Goal: Transaction & Acquisition: Obtain resource

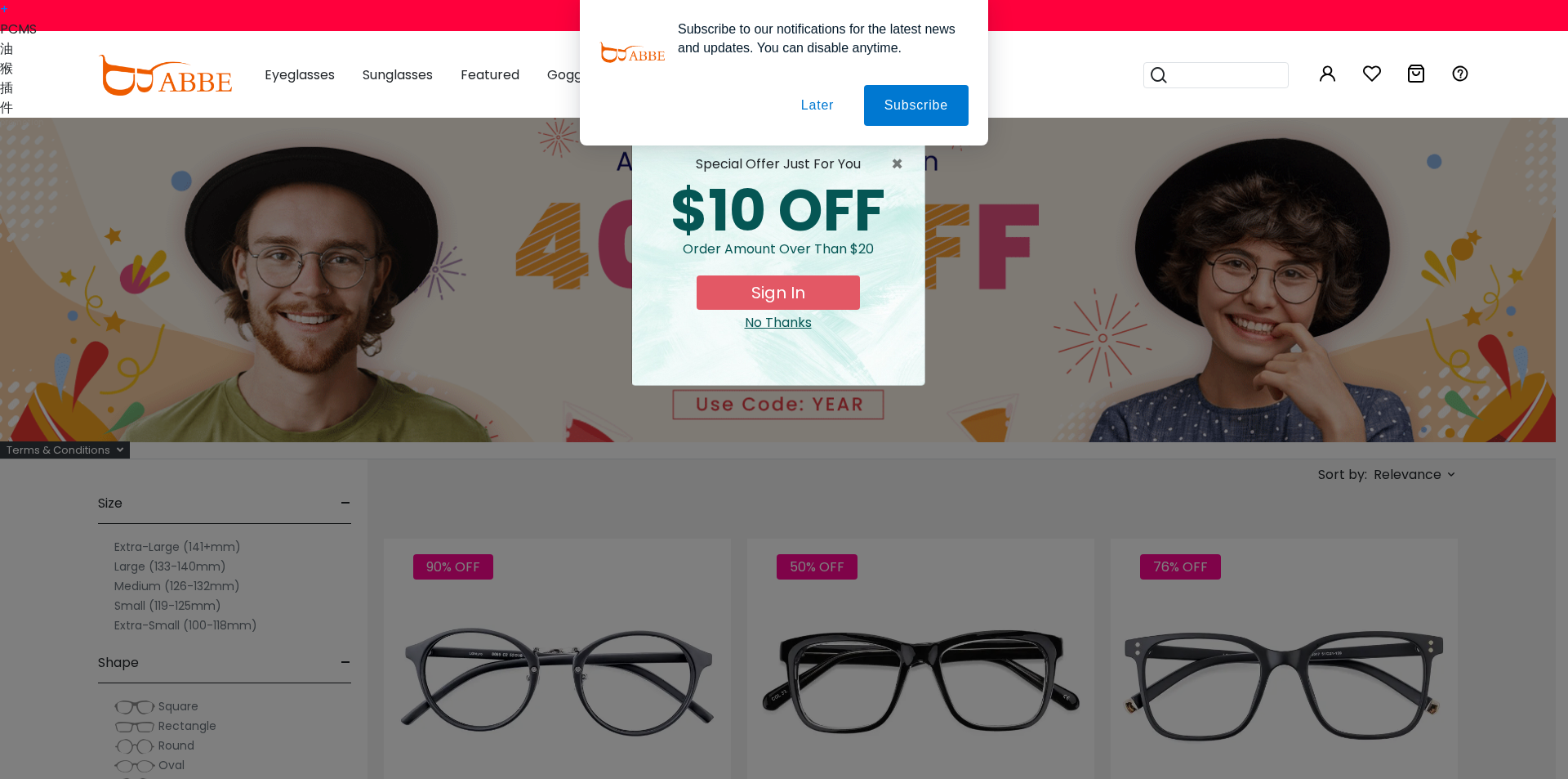
click at [825, 103] on button "Later" at bounding box center [818, 105] width 74 height 41
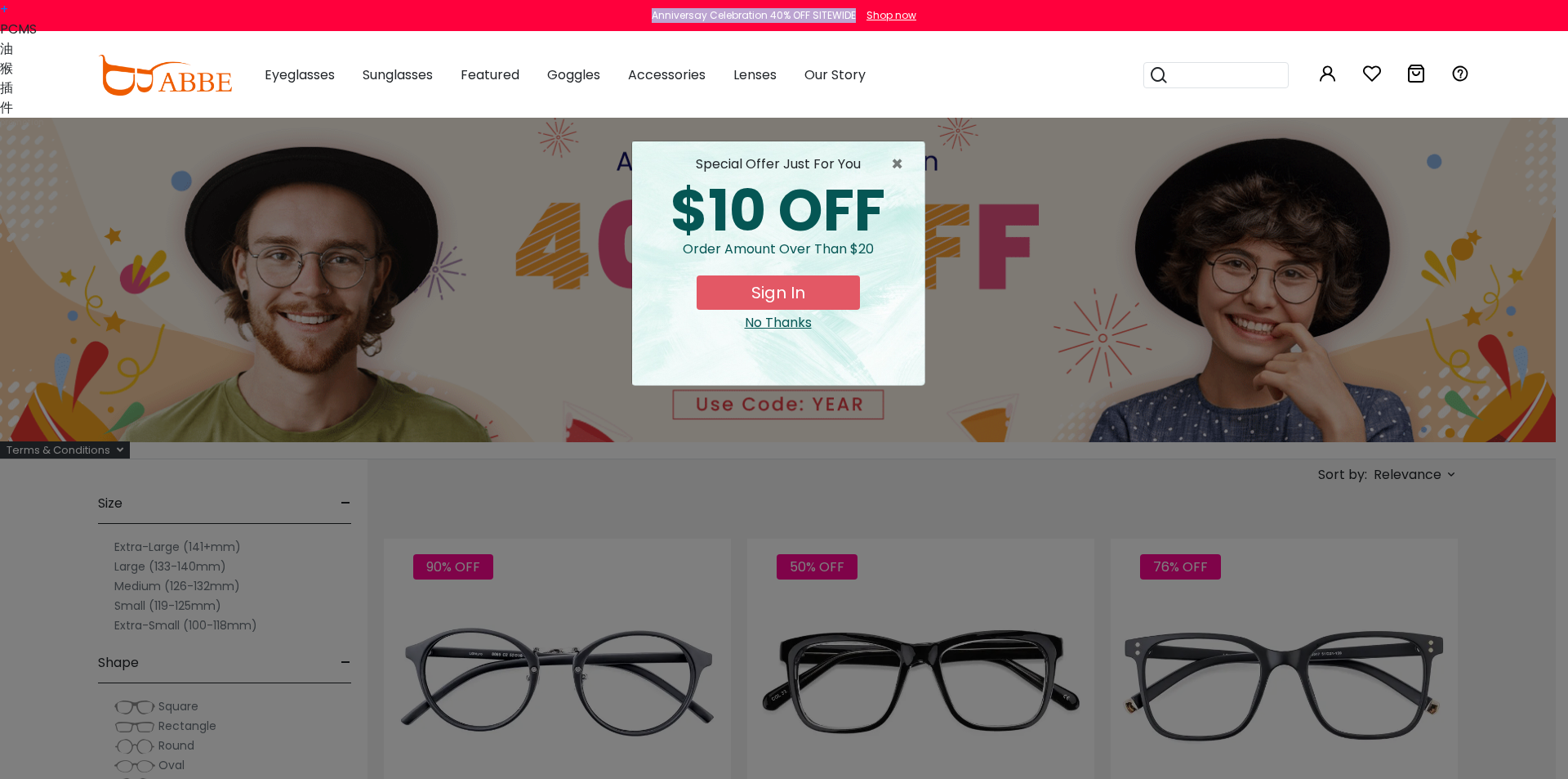
drag, startPoint x: 676, startPoint y: 19, endPoint x: 853, endPoint y: 25, distance: 177.1
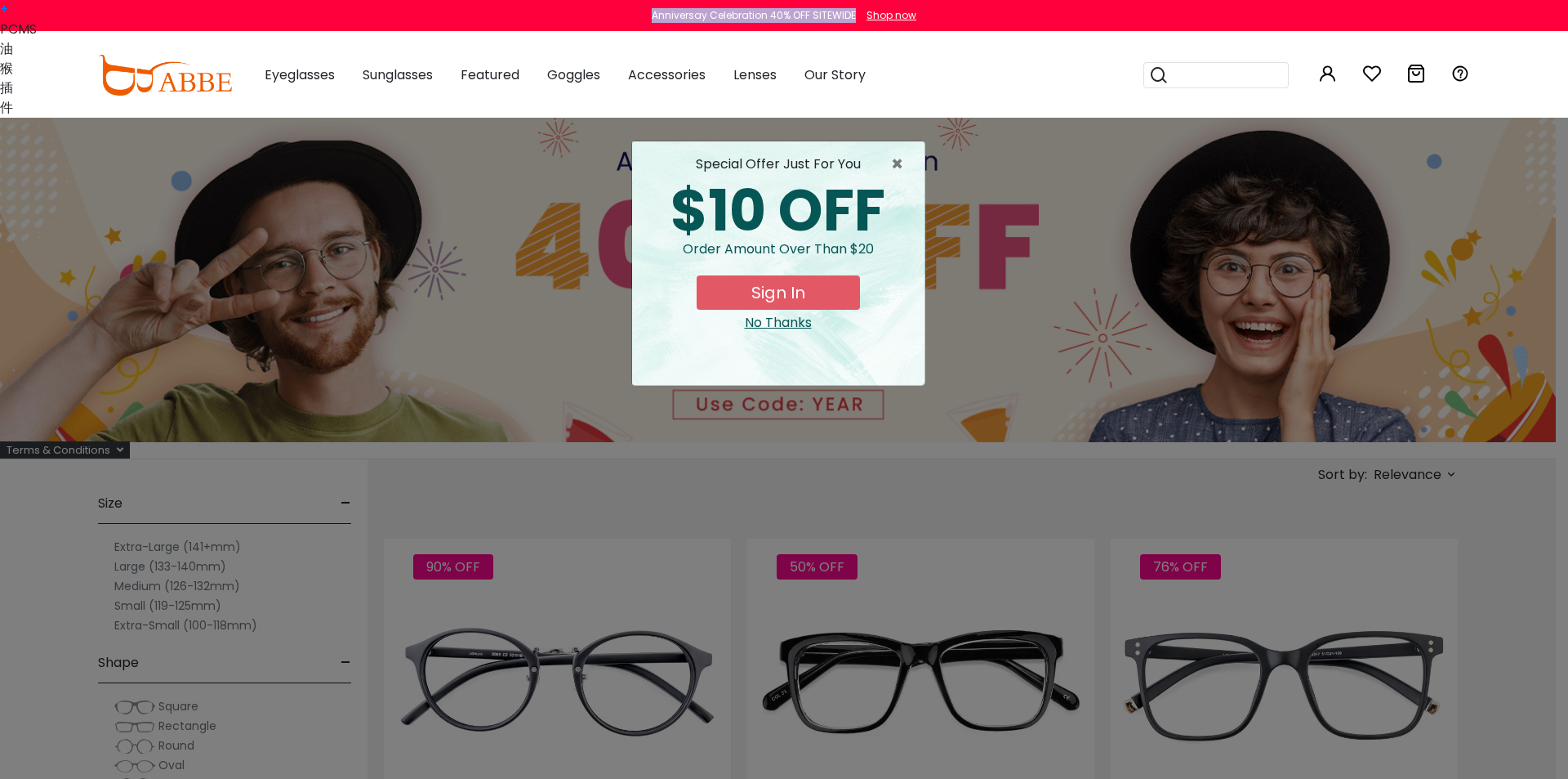
click at [853, 25] on div "Anniversay Celebration 40% OFF SITEWIDE Shop now" at bounding box center [784, 15] width 1568 height 31
copy div "Anniversay Celebration 40% OFF SITEWIDE"
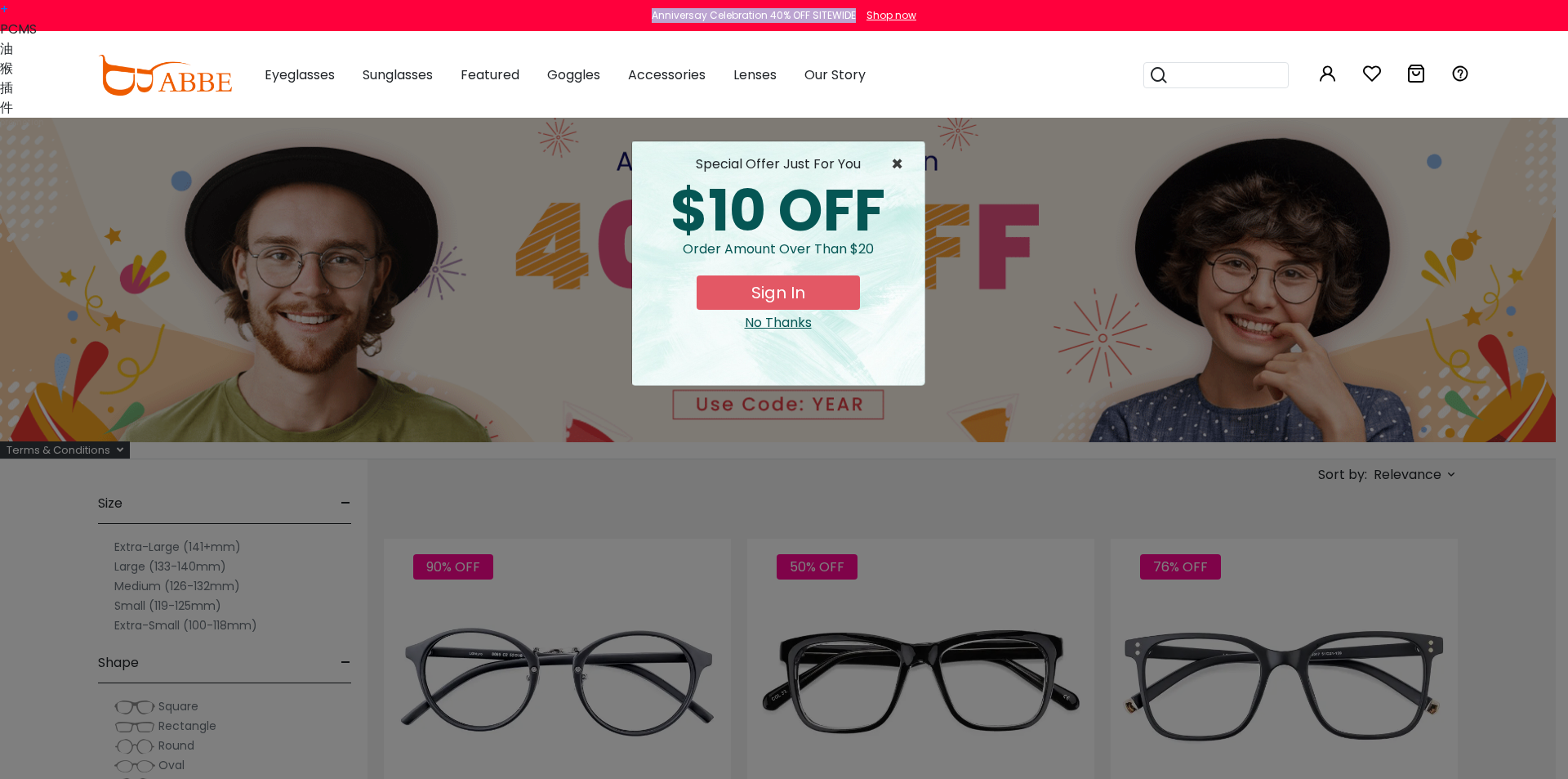
click at [899, 162] on span "×" at bounding box center [901, 164] width 20 height 19
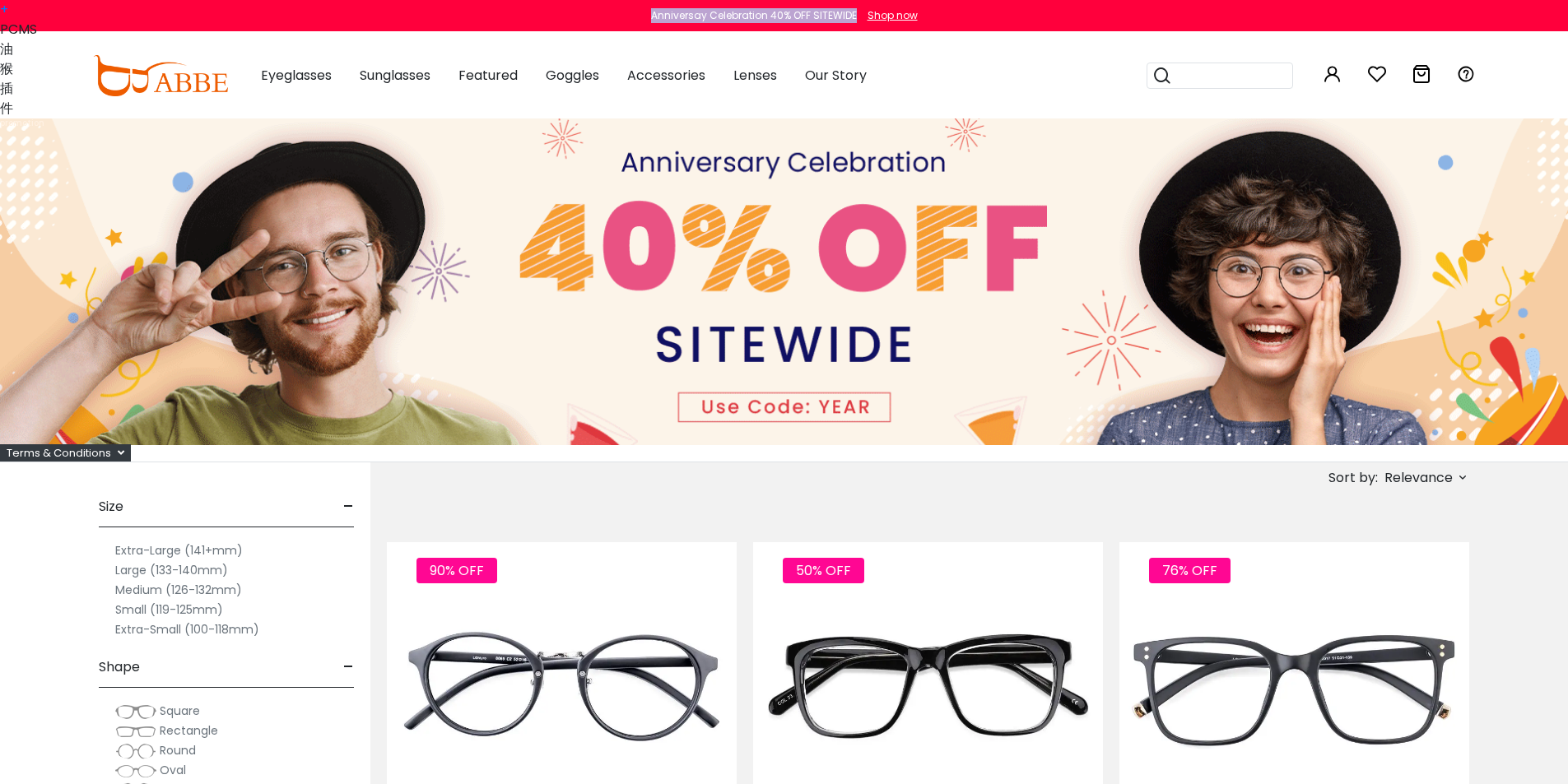
click at [118, 453] on icon at bounding box center [121, 452] width 7 height 11
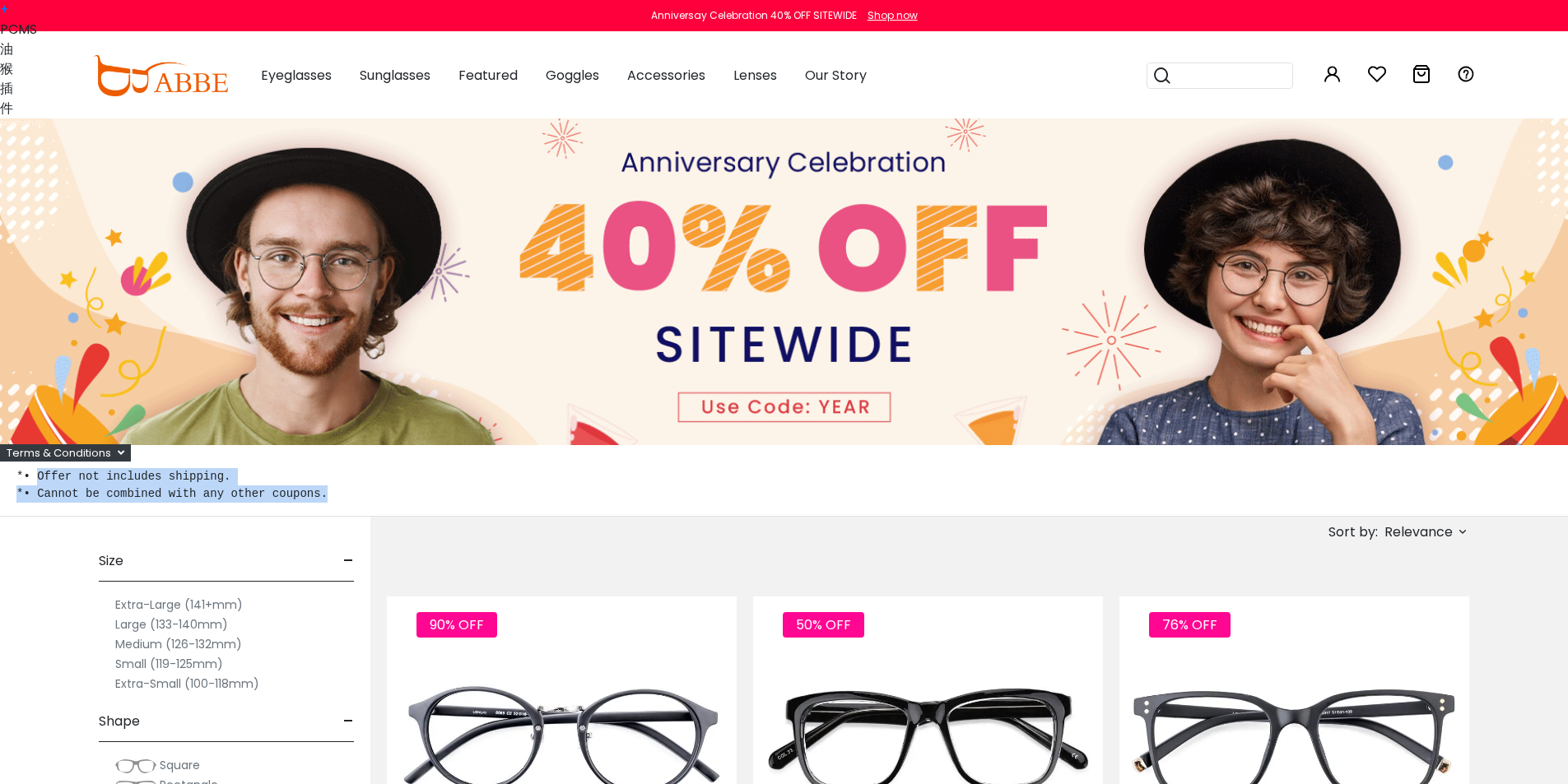
drag, startPoint x: 307, startPoint y: 496, endPoint x: 35, endPoint y: 477, distance: 272.7
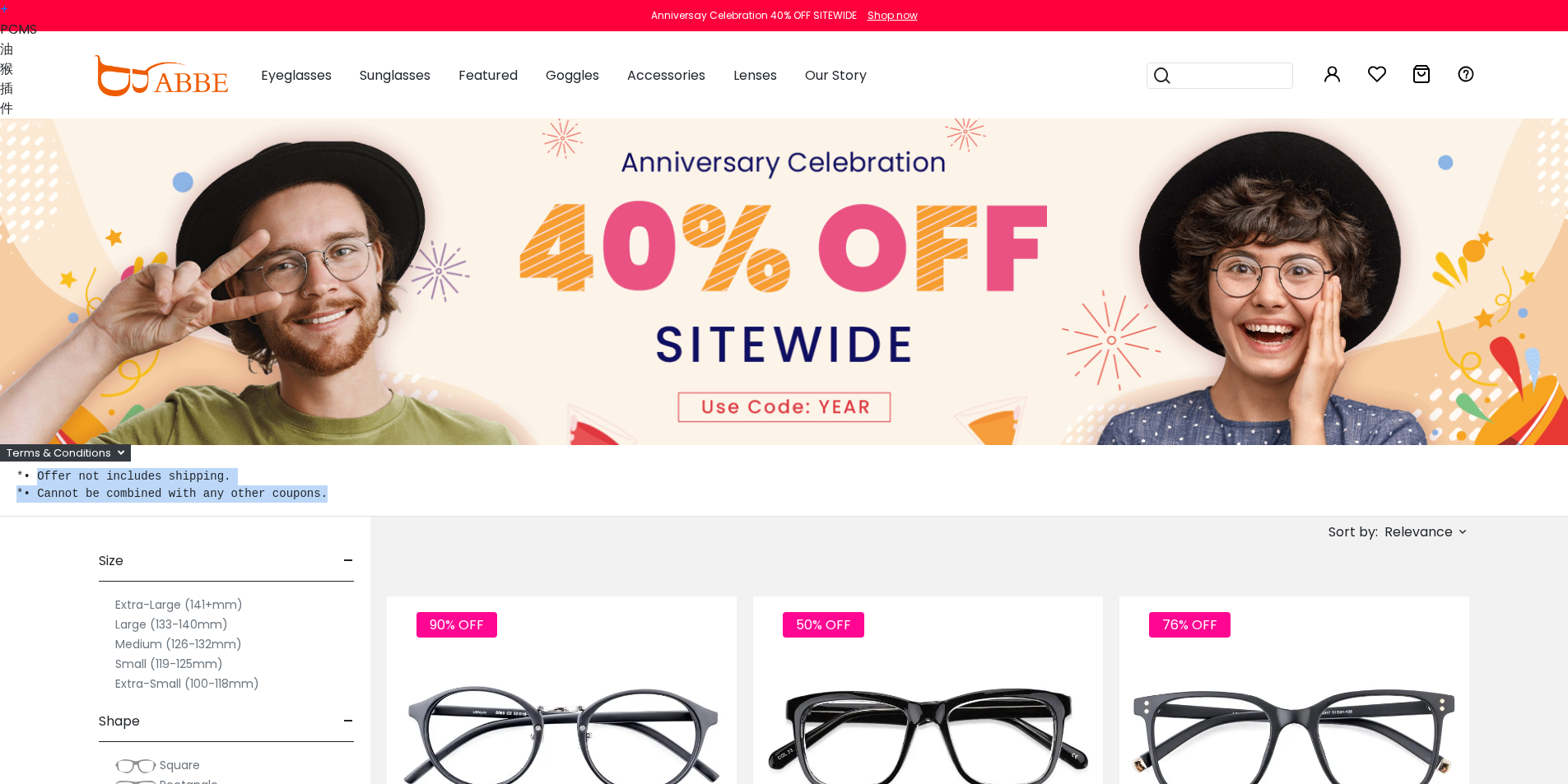
click at [35, 477] on pre "*• Offer not includes shipping. *• Cannot be combined with any other coupons." at bounding box center [784, 485] width 1535 height 35
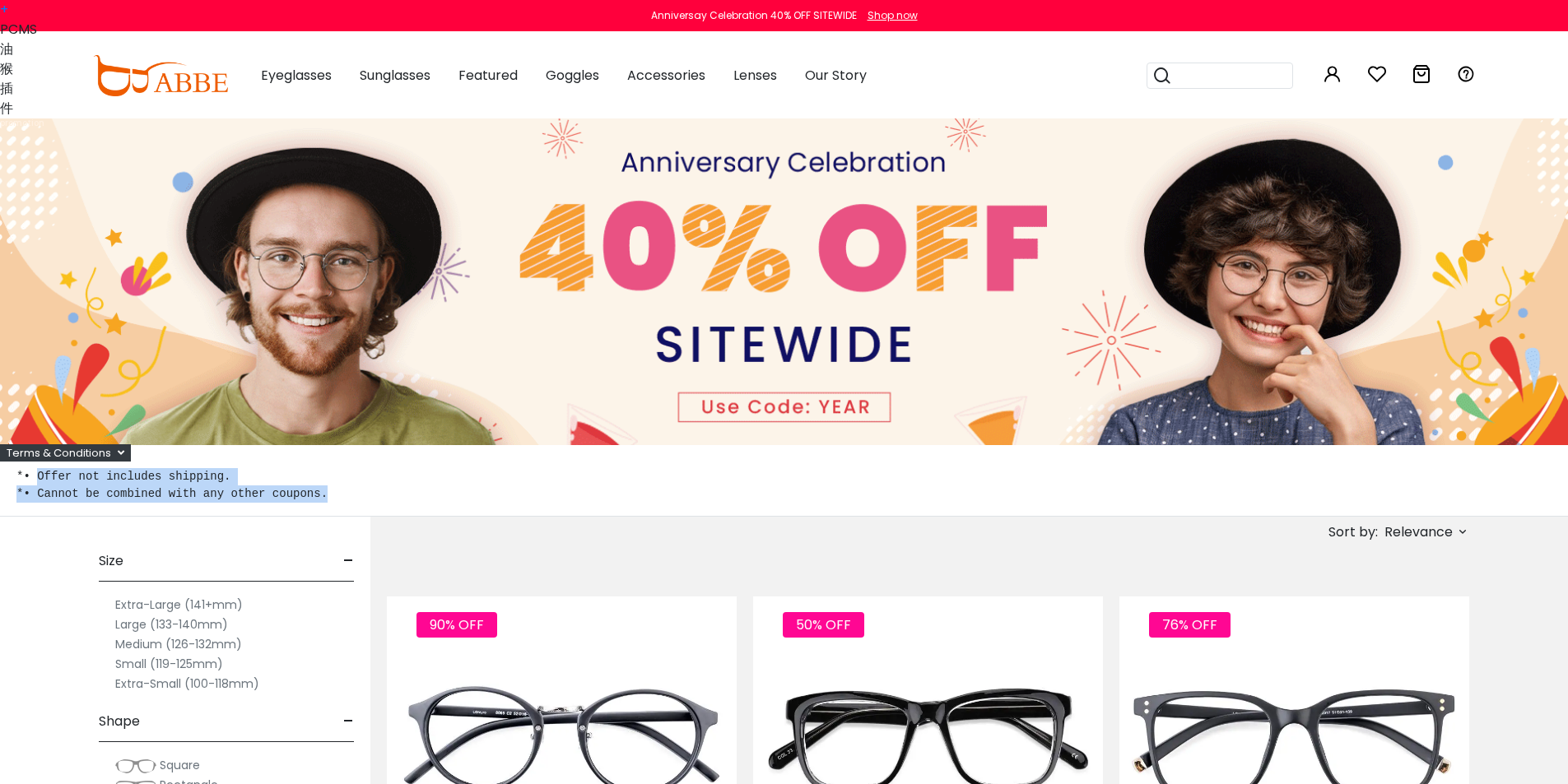
copy pre "Offer not includes shipping. *• Cannot be combined with any other coupons."
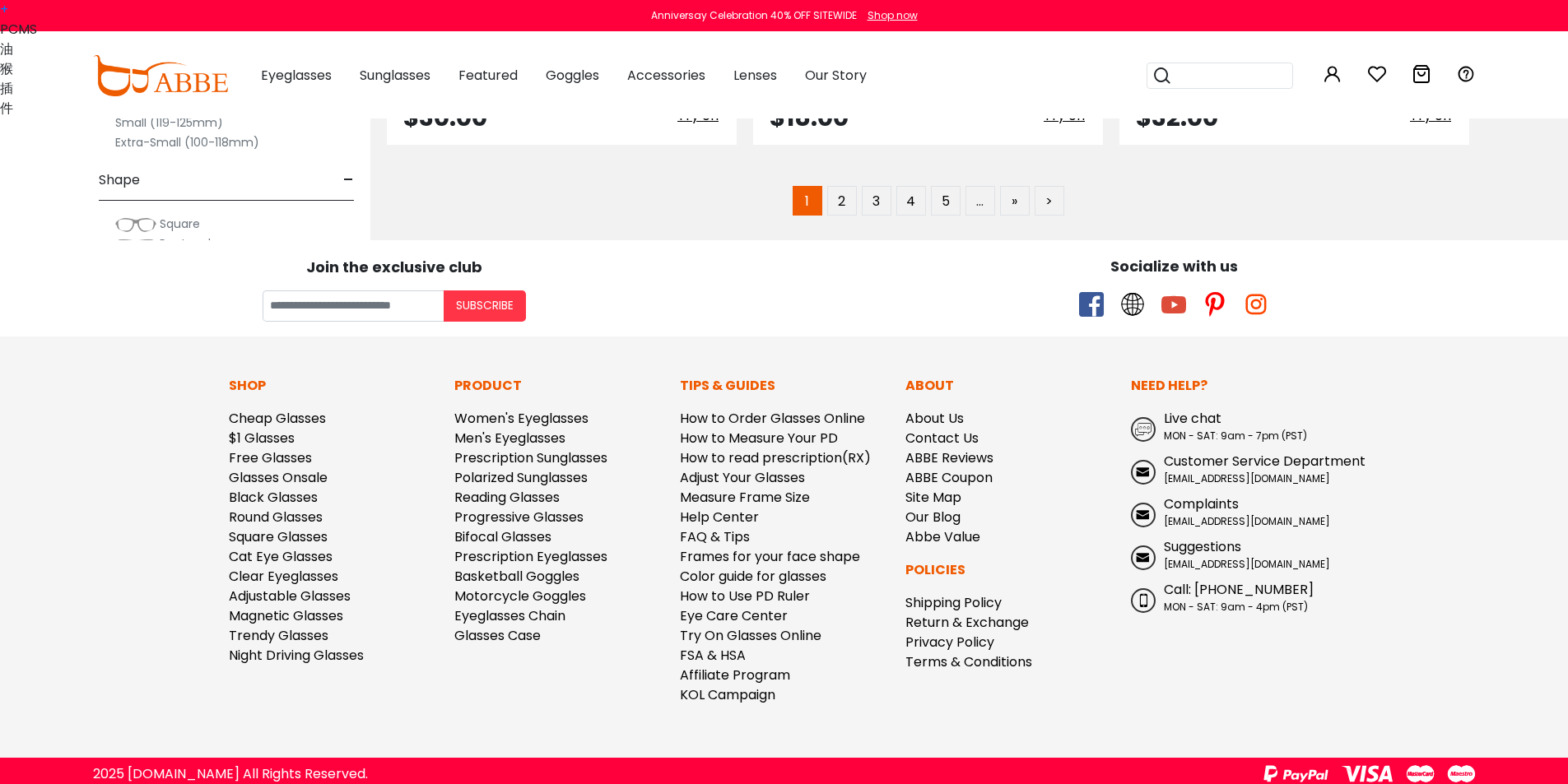
scroll to position [8762, 0]
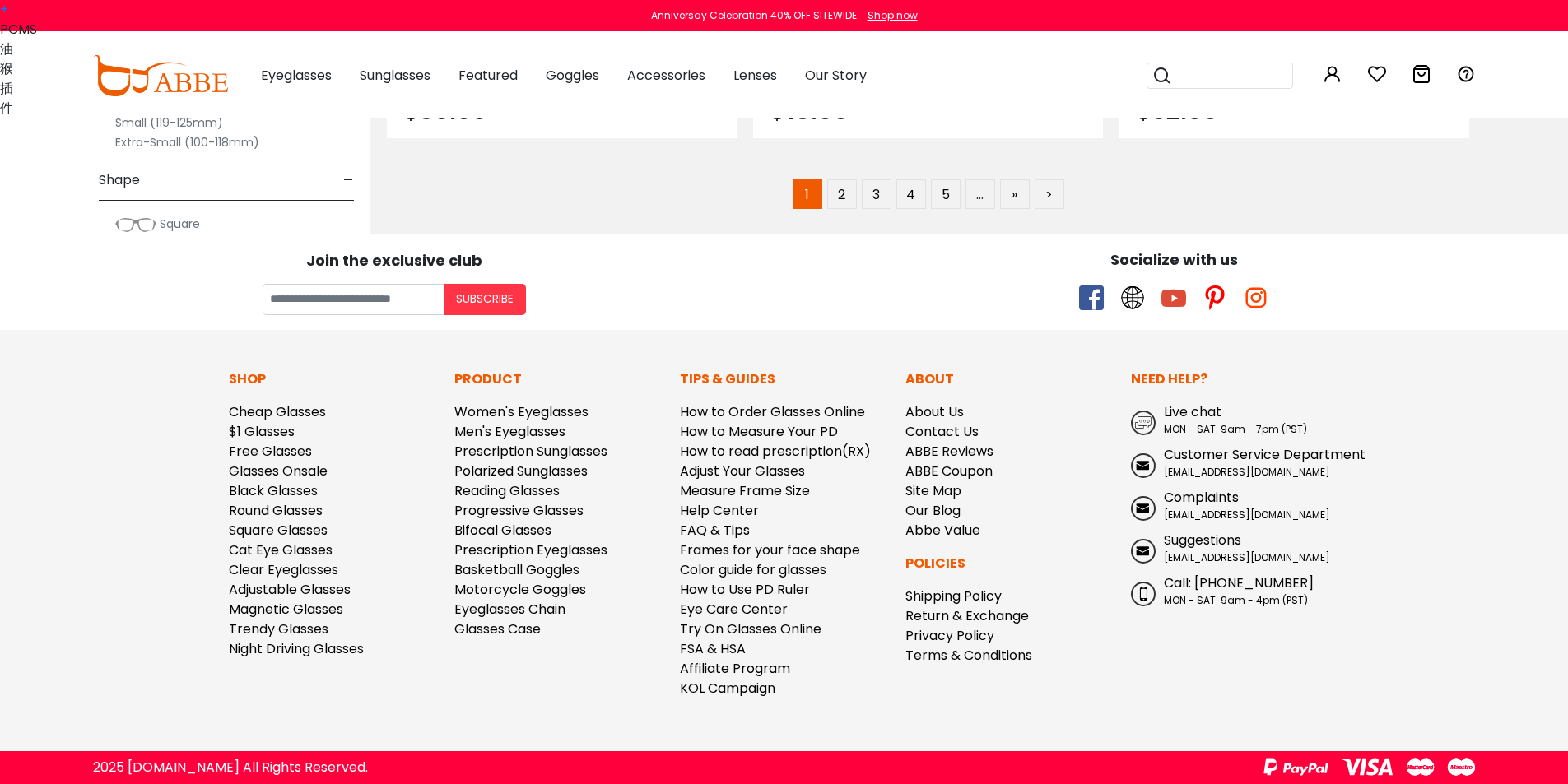
click at [121, 82] on img at bounding box center [161, 75] width 135 height 41
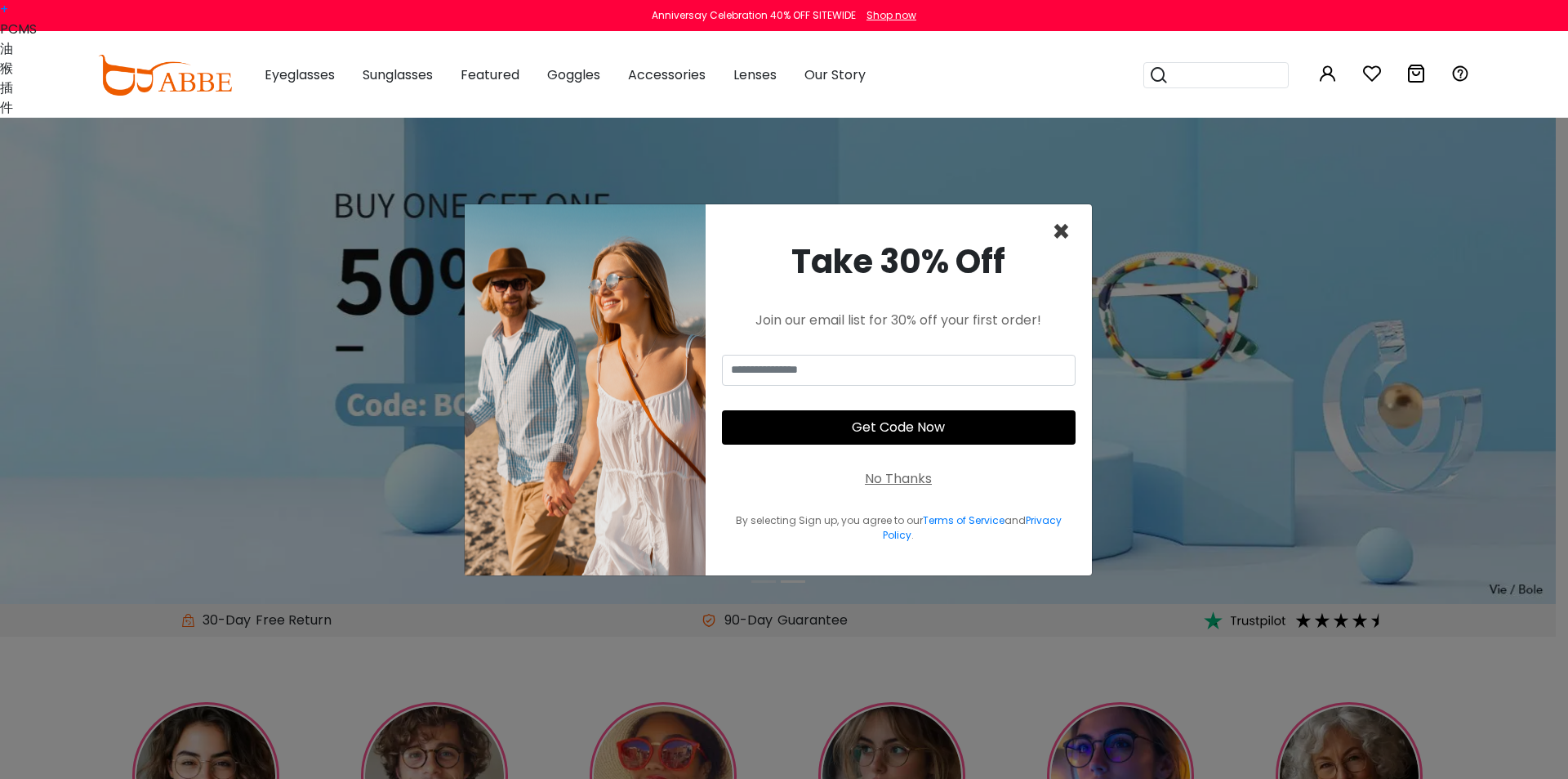
click at [1062, 234] on span "×" at bounding box center [1062, 232] width 18 height 42
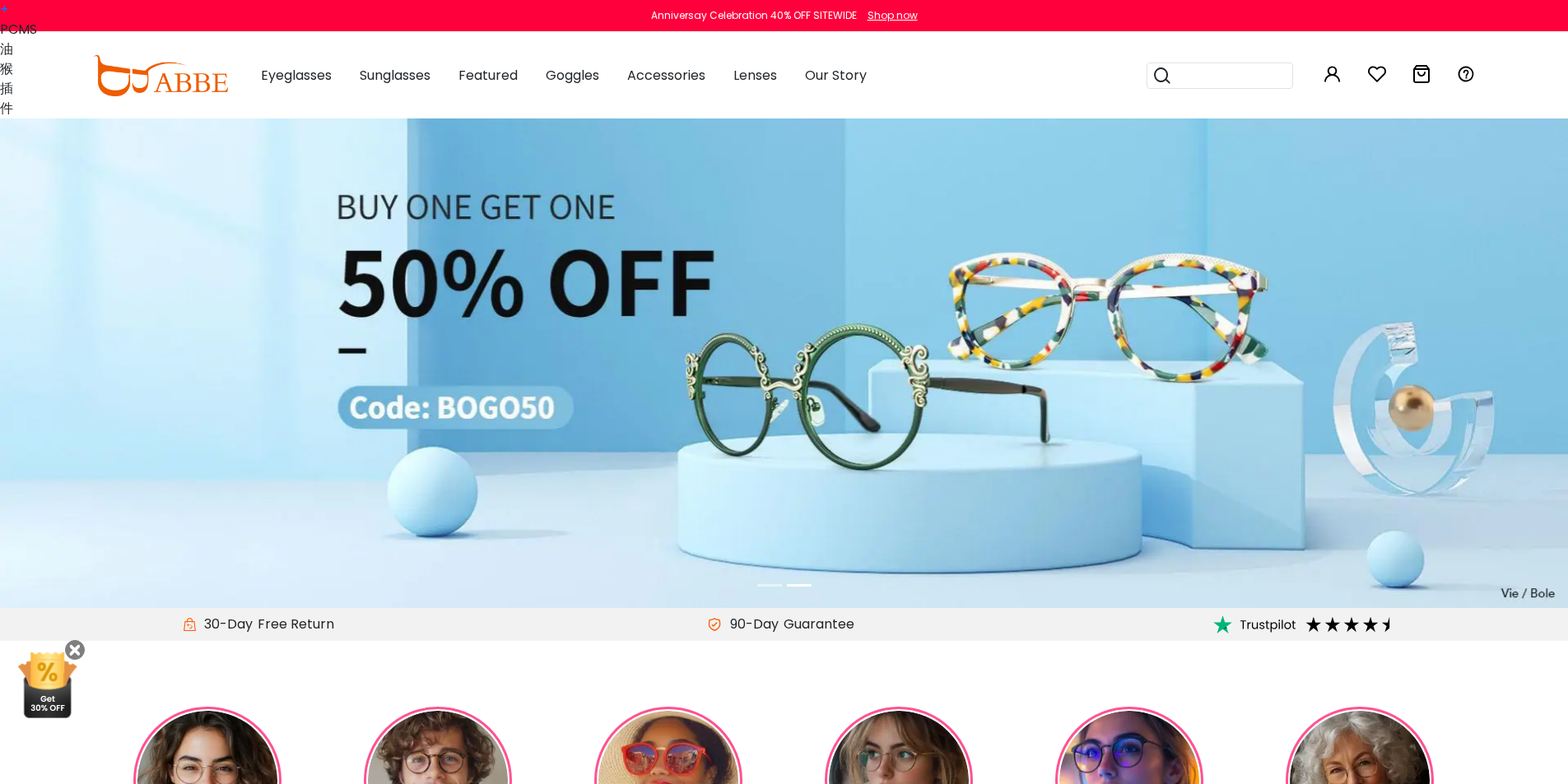
click at [767, 583] on li at bounding box center [769, 585] width 25 height 19
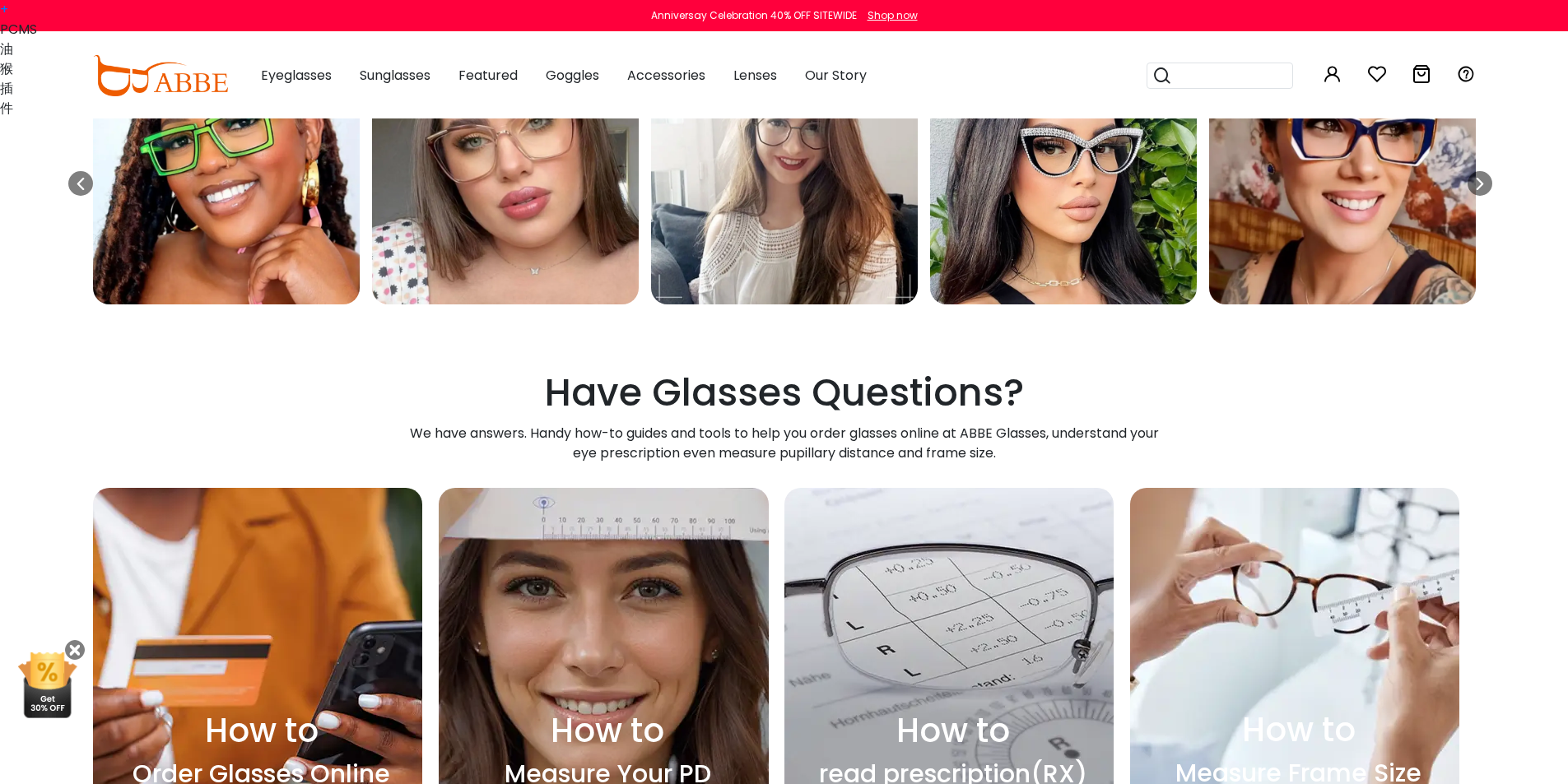
scroll to position [4746, 0]
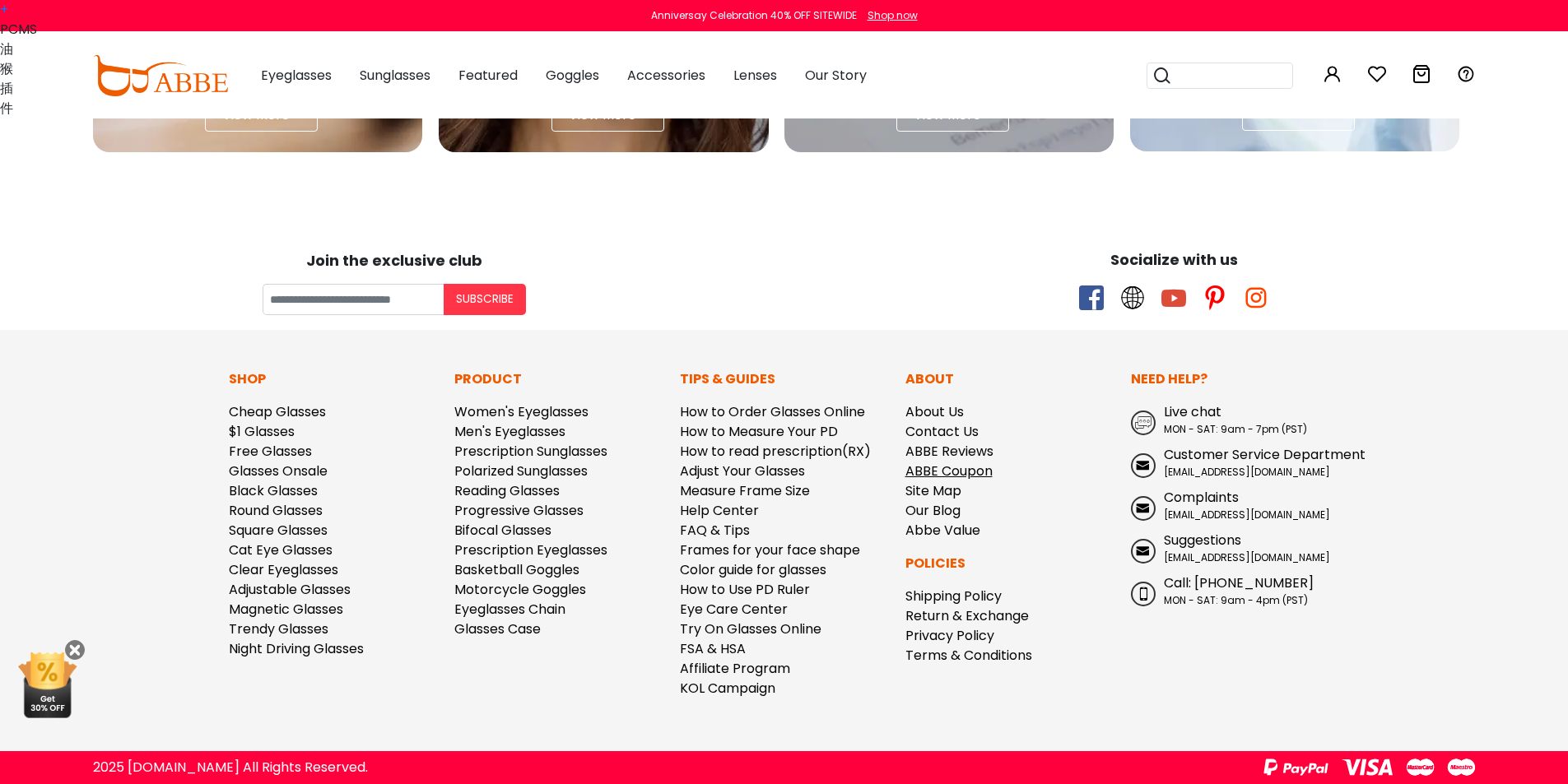
click at [966, 470] on link "ABBE Coupon" at bounding box center [949, 471] width 87 height 19
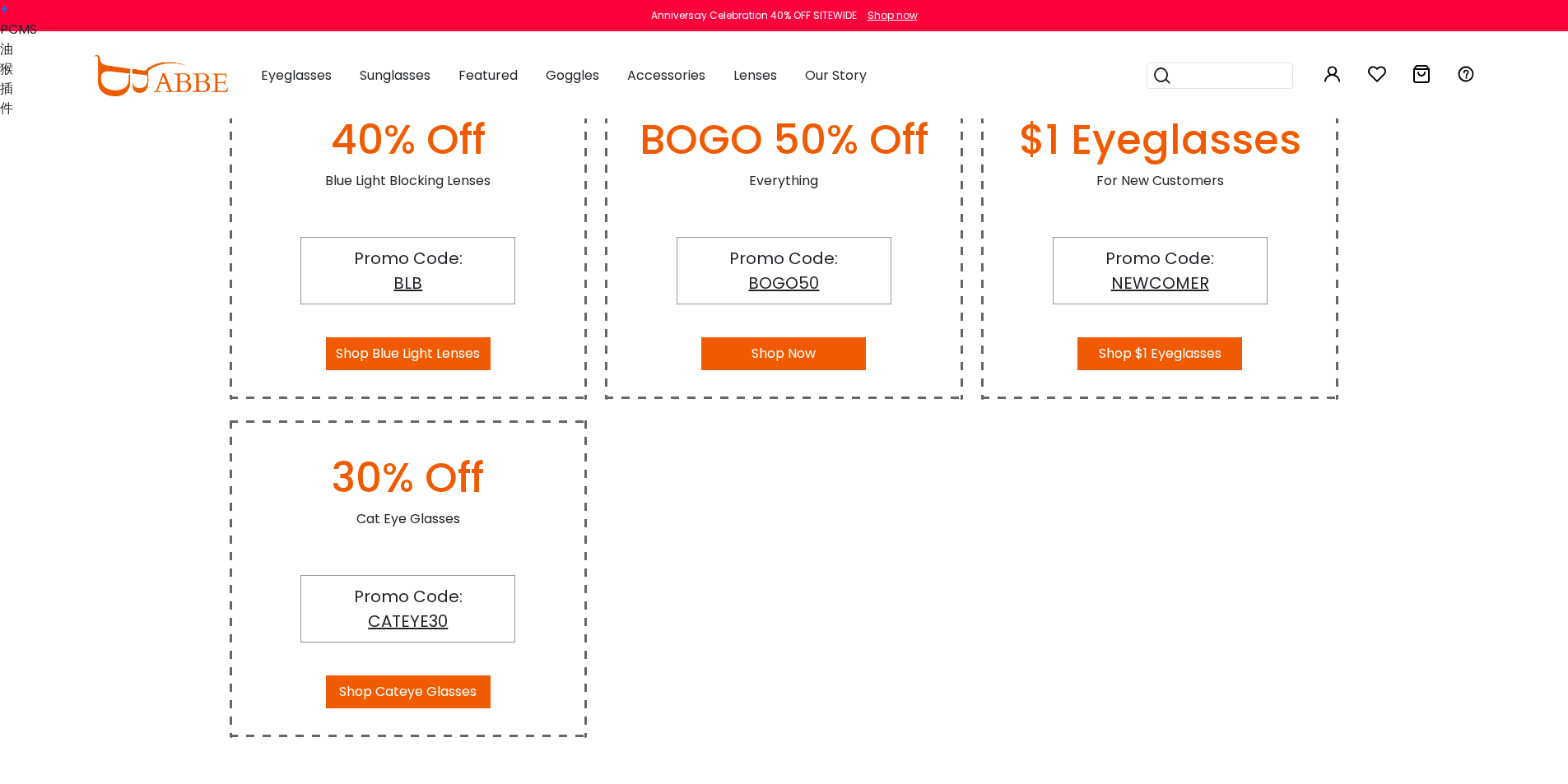
scroll to position [494, 0]
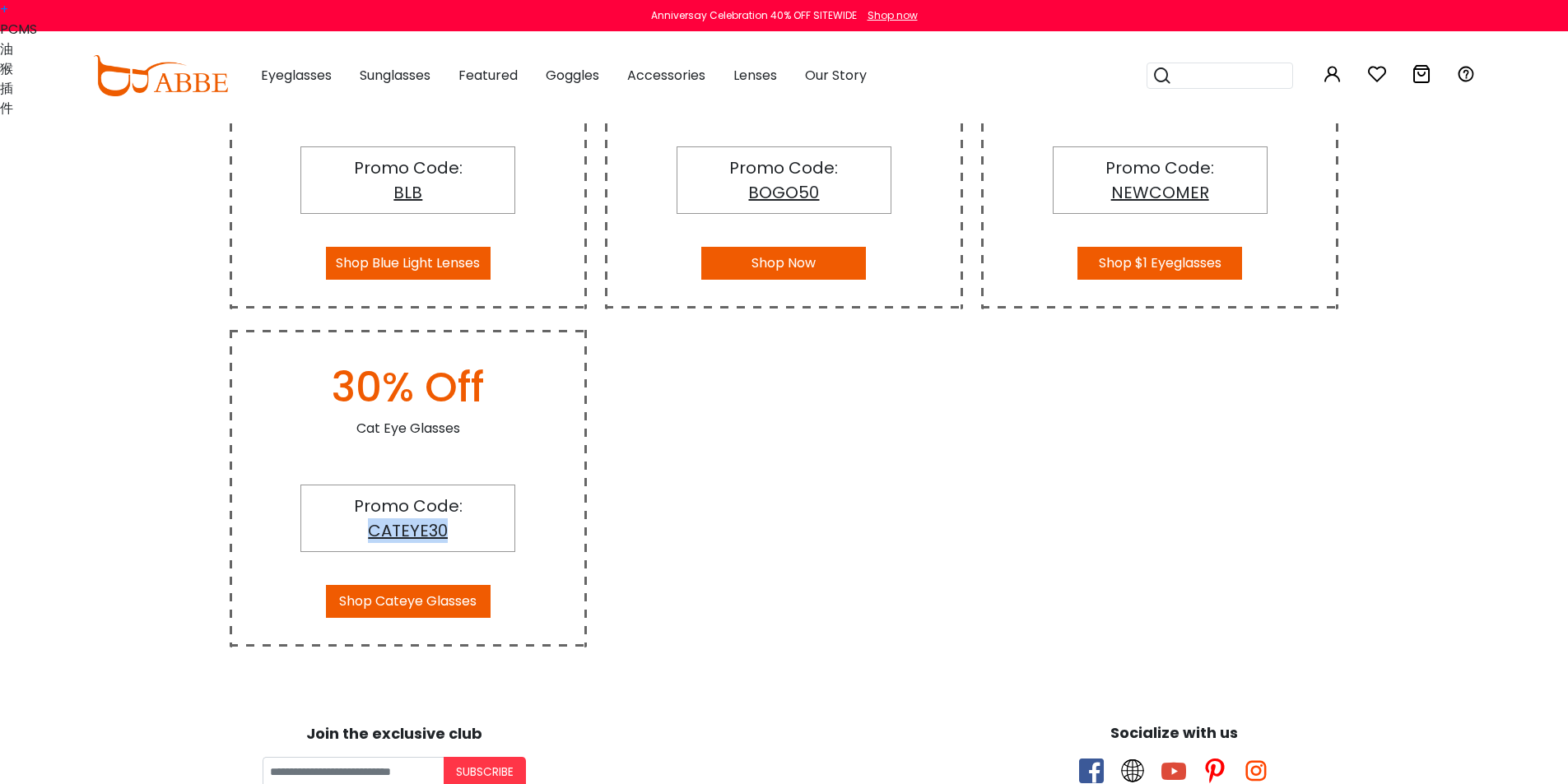
drag, startPoint x: 464, startPoint y: 527, endPoint x: 351, endPoint y: 524, distance: 113.0
click at [351, 524] on div "Promo Code: CATEYE30" at bounding box center [408, 518] width 215 height 68
copy span "CATEYE30"
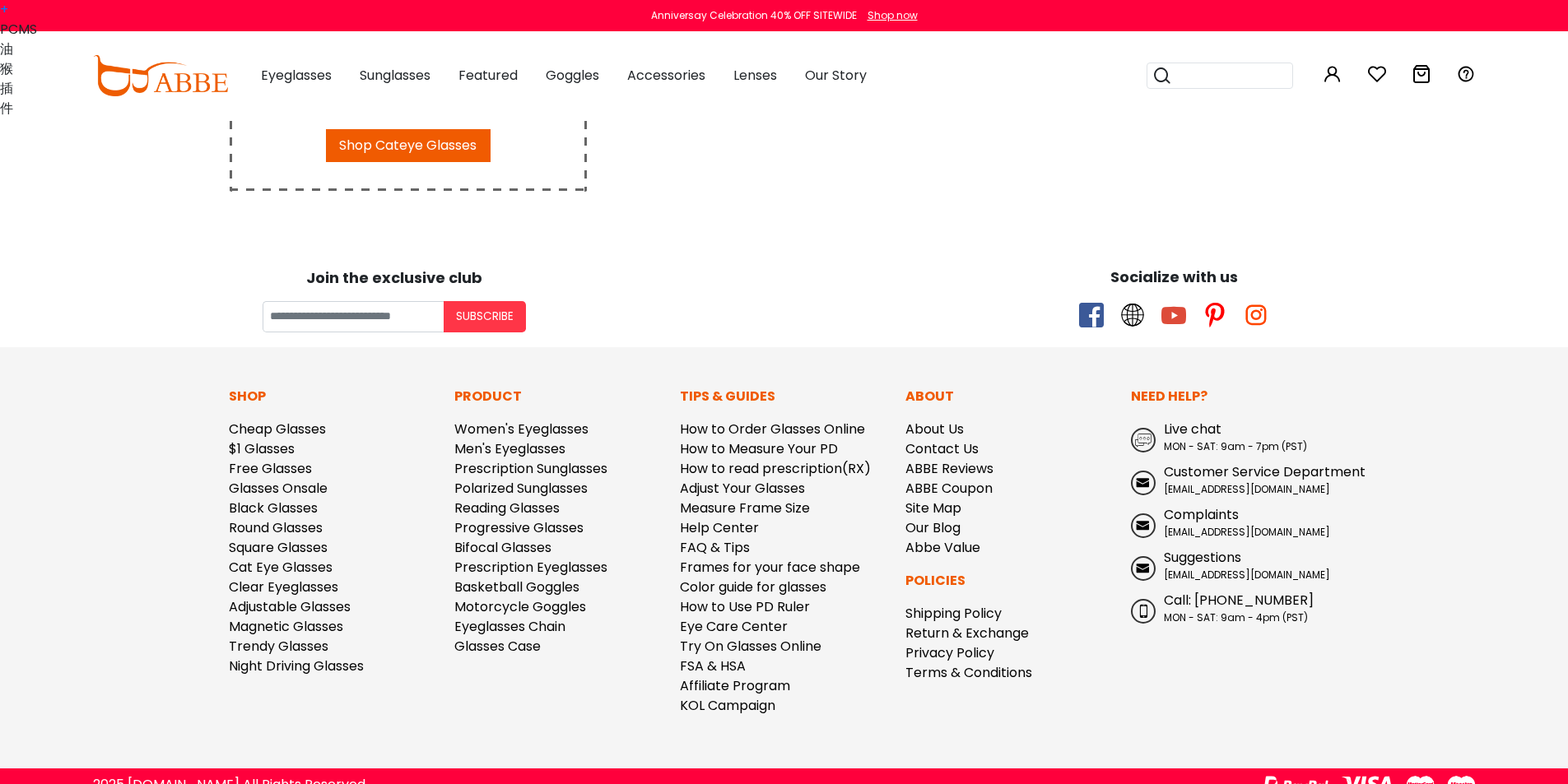
scroll to position [0, 0]
